Goal: Communication & Community: Answer question/provide support

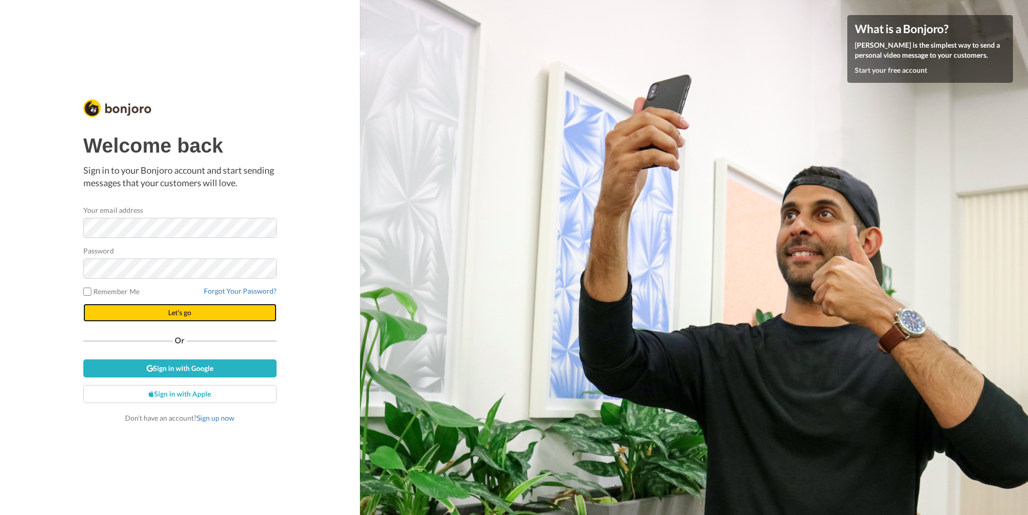
click at [191, 309] on span "Let's go" at bounding box center [179, 312] width 23 height 9
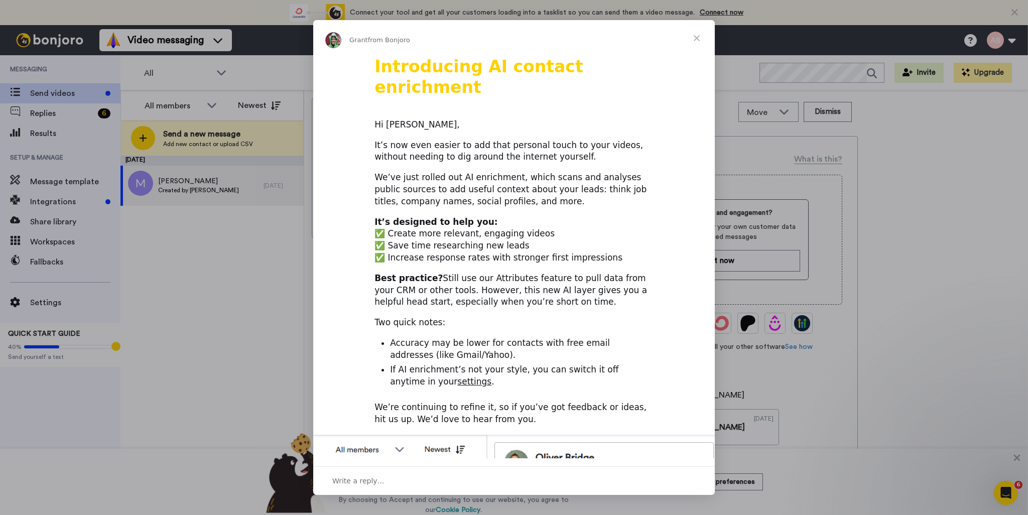
click at [249, 248] on div "Intercom messenger" at bounding box center [514, 257] width 1028 height 515
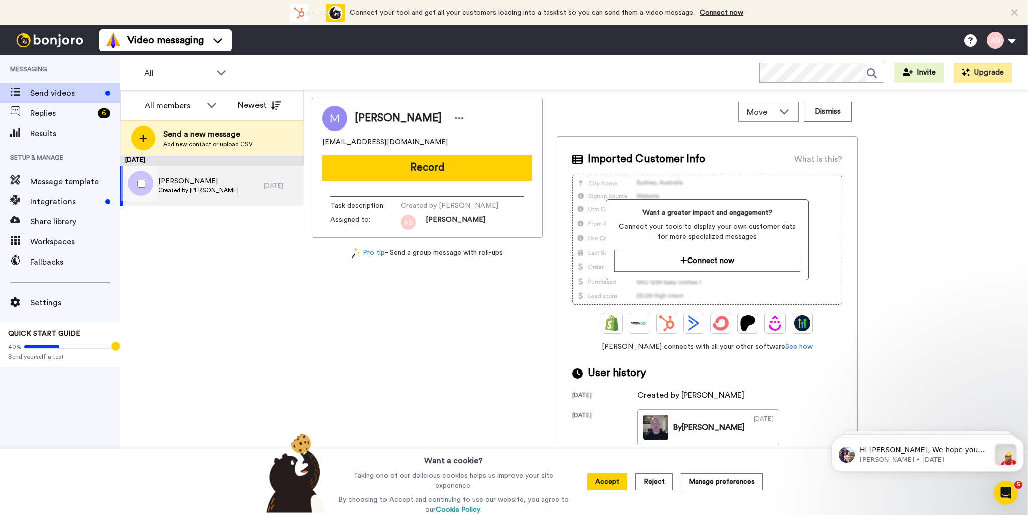
click at [191, 180] on span "[PERSON_NAME]" at bounding box center [198, 181] width 81 height 10
click at [50, 113] on span "Replies" at bounding box center [62, 113] width 64 height 12
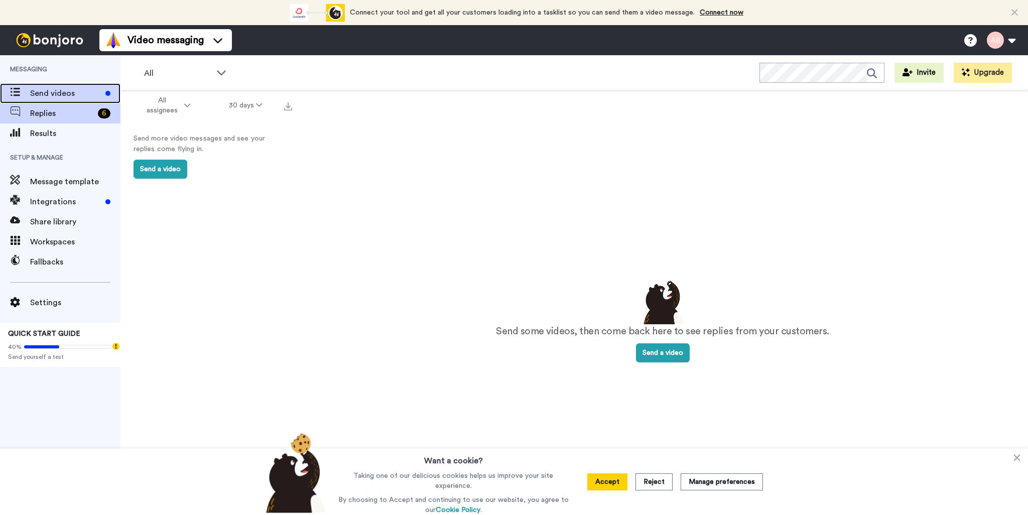
click at [51, 89] on span "Send videos" at bounding box center [65, 93] width 71 height 12
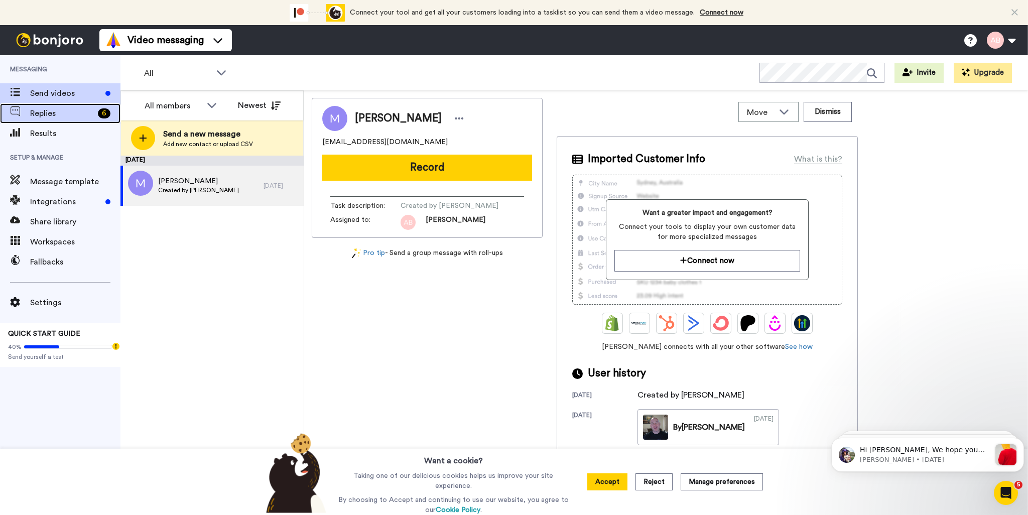
click at [56, 113] on span "Replies" at bounding box center [62, 113] width 64 height 12
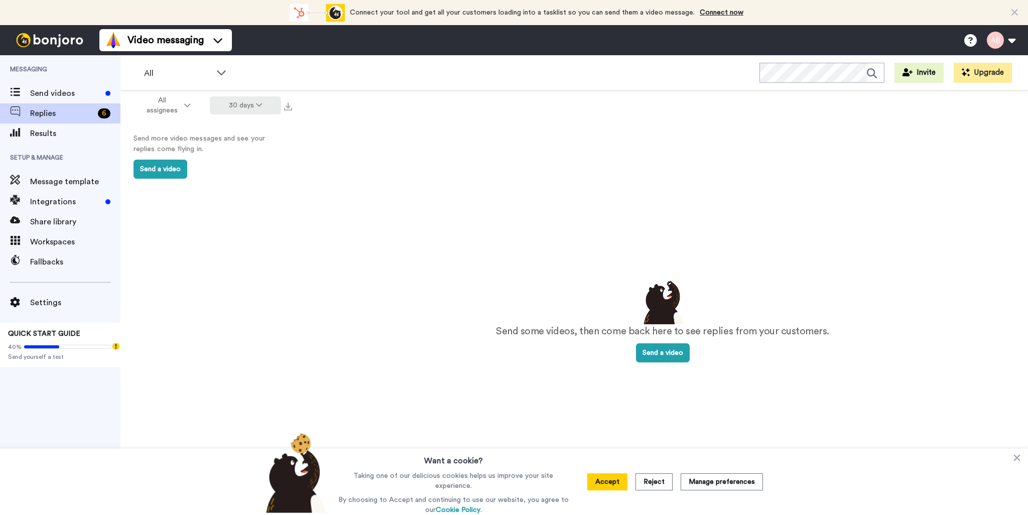
click at [270, 105] on button "30 days" at bounding box center [246, 105] width 72 height 18
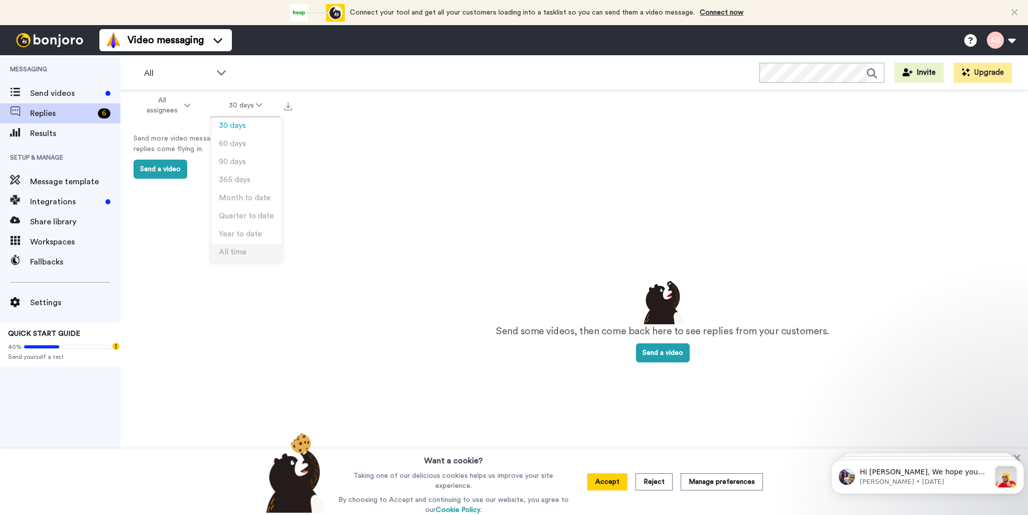
click at [249, 253] on li "All time" at bounding box center [246, 253] width 70 height 18
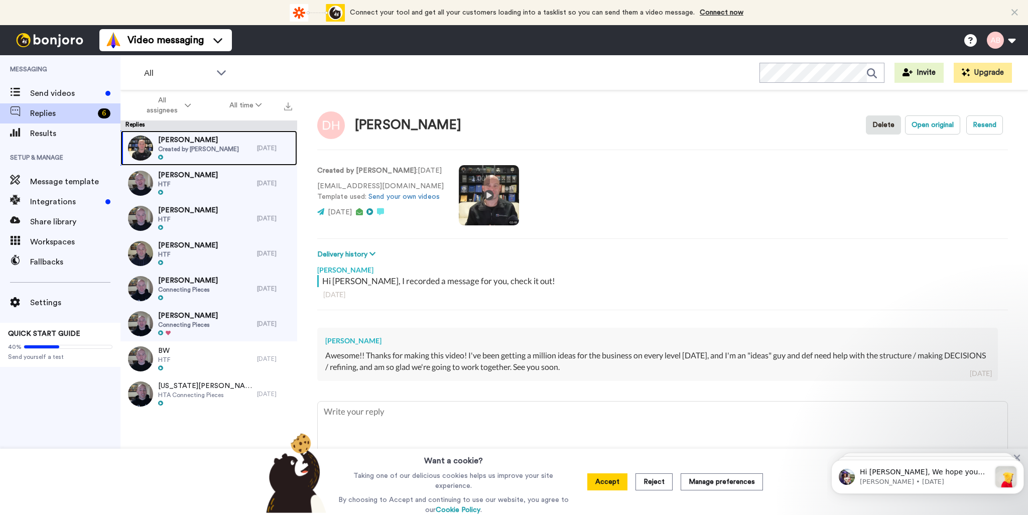
click at [208, 147] on span "Created by [PERSON_NAME]" at bounding box center [198, 149] width 81 height 8
type textarea "x"
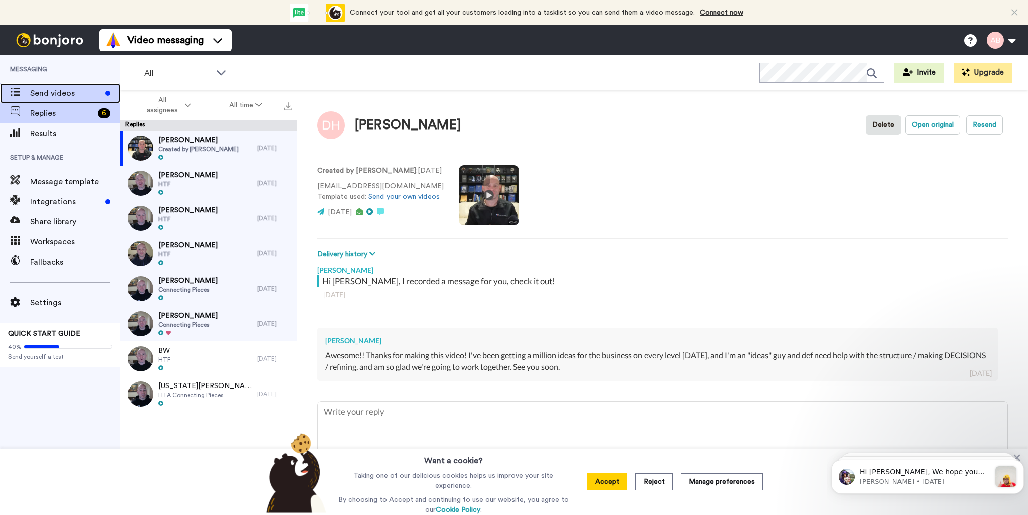
click at [58, 93] on span "Send videos" at bounding box center [65, 93] width 71 height 12
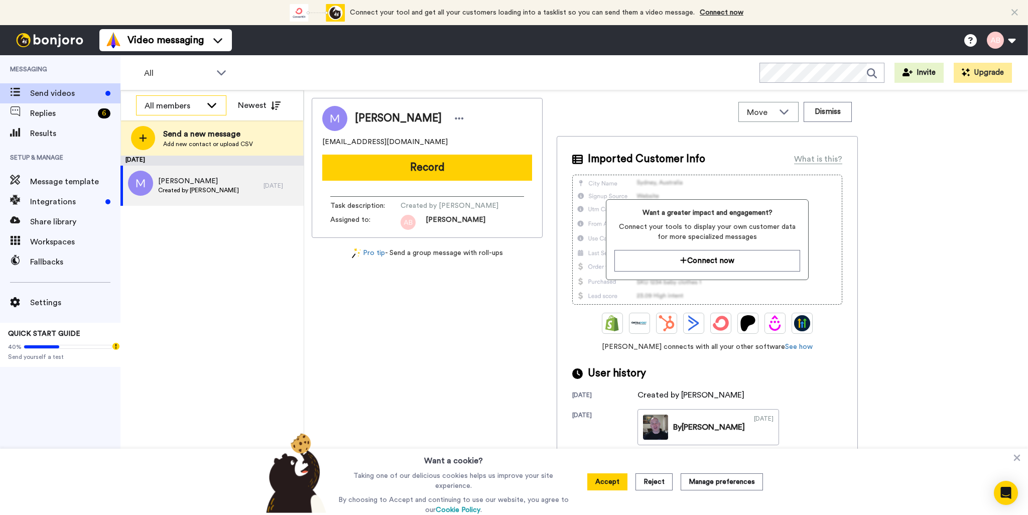
click at [208, 105] on icon at bounding box center [212, 105] width 12 height 10
click at [272, 79] on div "All WORKSPACES View all All Default Task List + Add a new workspace Invite Upgr…" at bounding box center [573, 72] width 907 height 35
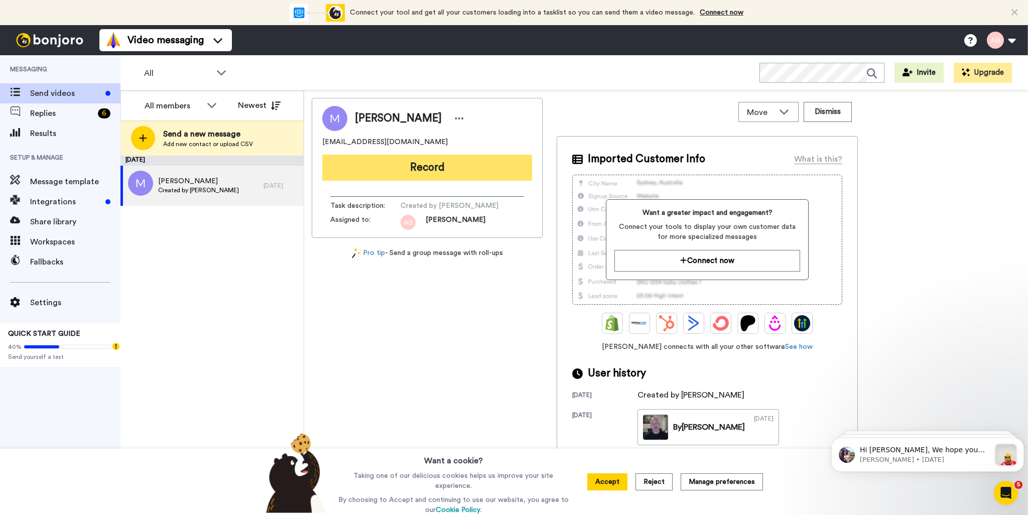
click at [398, 167] on button "Record" at bounding box center [427, 168] width 210 height 26
